Goal: Navigation & Orientation: Find specific page/section

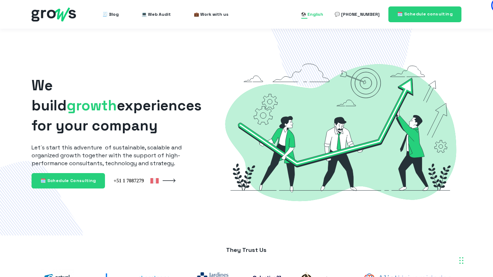
click at [323, 15] on div "English" at bounding box center [316, 14] width 16 height 9
click at [323, 16] on div "English" at bounding box center [316, 14] width 16 height 9
click at [323, 11] on div "English" at bounding box center [316, 14] width 16 height 9
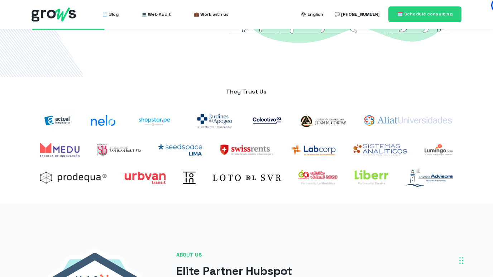
scroll to position [191, 0]
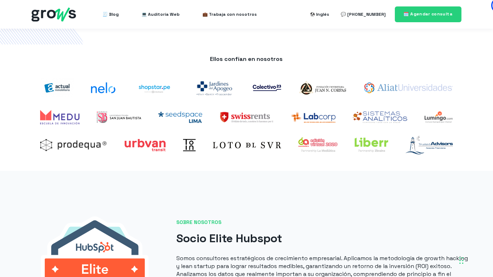
click at [264, 19] on div "🧾 Blog 💻 Auditoría Web 💼 Trabaja con nosotros Inglés Español Inglés 💬 [PHONE_NU…" at bounding box center [276, 13] width 371 height 15
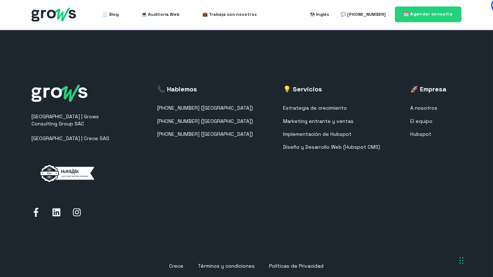
scroll to position [1817, 0]
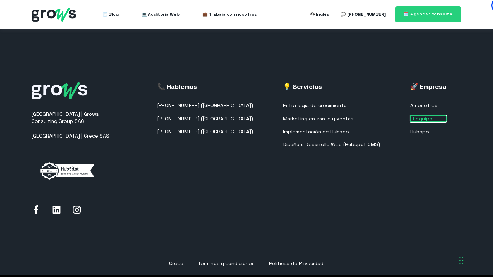
click at [422, 115] on font "El equipo" at bounding box center [422, 118] width 22 height 6
click at [421, 115] on font "El equipo" at bounding box center [422, 118] width 22 height 6
click at [426, 115] on font "El equipo" at bounding box center [422, 118] width 22 height 6
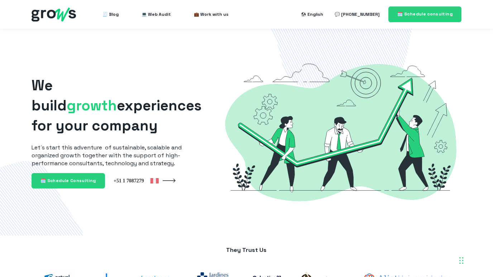
scroll to position [1793, 0]
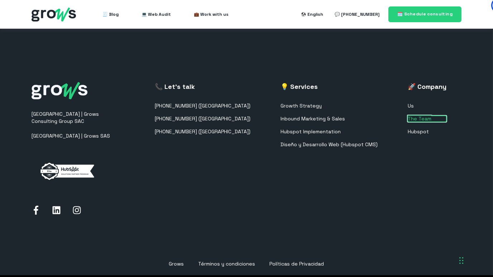
click at [436, 116] on link "The Team" at bounding box center [427, 119] width 39 height 6
click at [426, 116] on link "The Team" at bounding box center [427, 119] width 39 height 6
click at [422, 129] on link "Hubspot" at bounding box center [427, 132] width 39 height 6
click at [414, 103] on link "Us" at bounding box center [427, 106] width 39 height 6
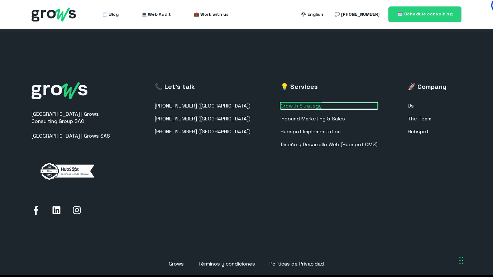
click at [305, 103] on link "Growth Strategy" at bounding box center [329, 106] width 97 height 6
click at [327, 119] on ul "Growth Strategy Inbound Marketing & Sales Hubspot Implementation Diseño y Desar…" at bounding box center [329, 125] width 97 height 45
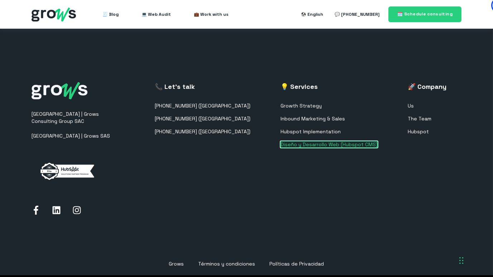
click at [323, 142] on link "Diseño y Desarrollo Web (Hubspot CMS)" at bounding box center [329, 145] width 97 height 6
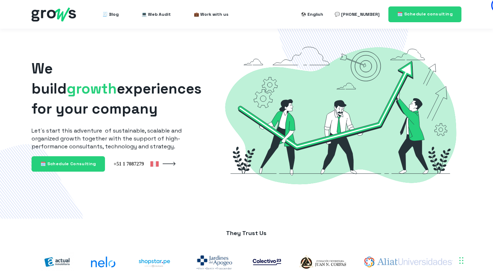
scroll to position [0, 0]
